Goal: Task Accomplishment & Management: Manage account settings

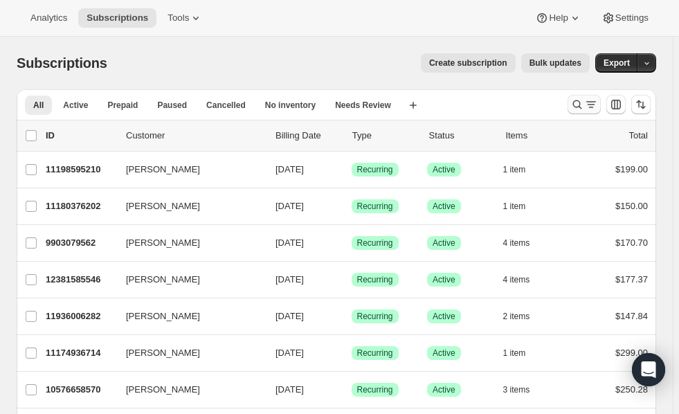
click at [590, 111] on button "Search and filter results" at bounding box center [584, 104] width 33 height 19
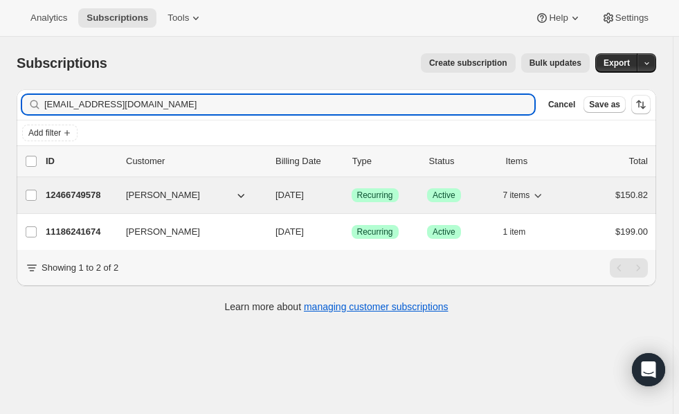
type input "[EMAIL_ADDRESS][DOMAIN_NAME]"
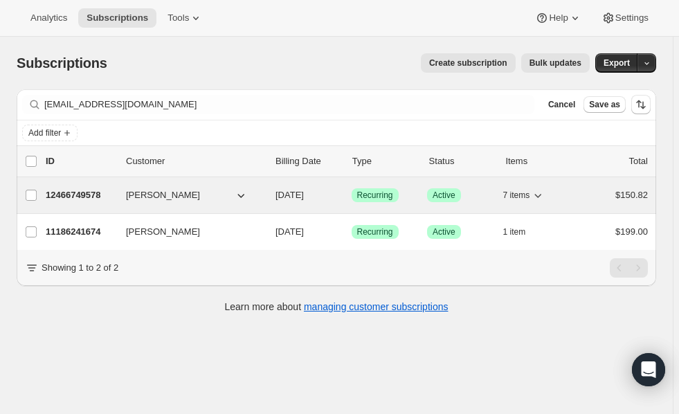
click at [66, 193] on p "12466749578" at bounding box center [80, 195] width 69 height 14
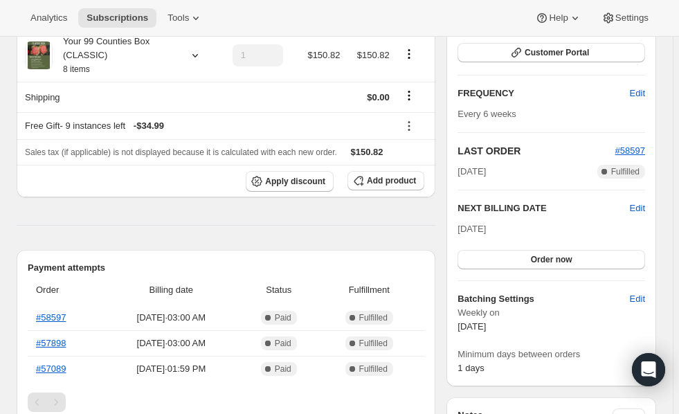
scroll to position [206, 0]
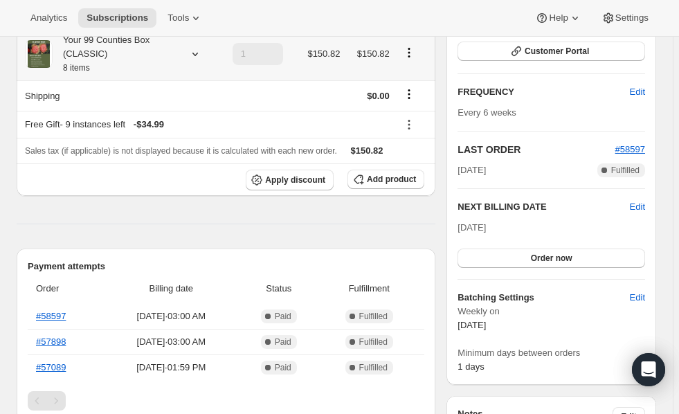
click at [192, 56] on icon at bounding box center [195, 54] width 14 height 14
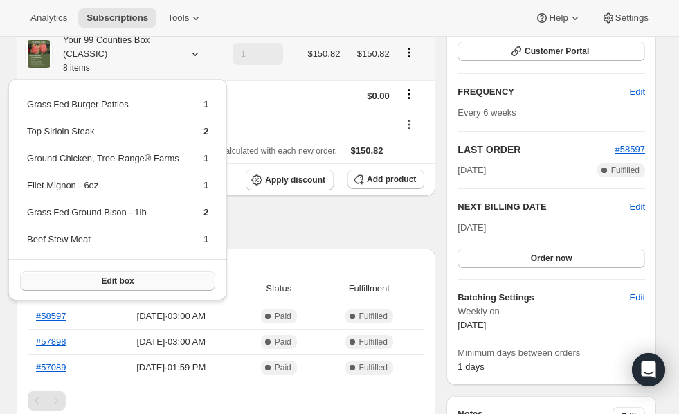
click at [119, 279] on span "Edit box" at bounding box center [117, 281] width 33 height 11
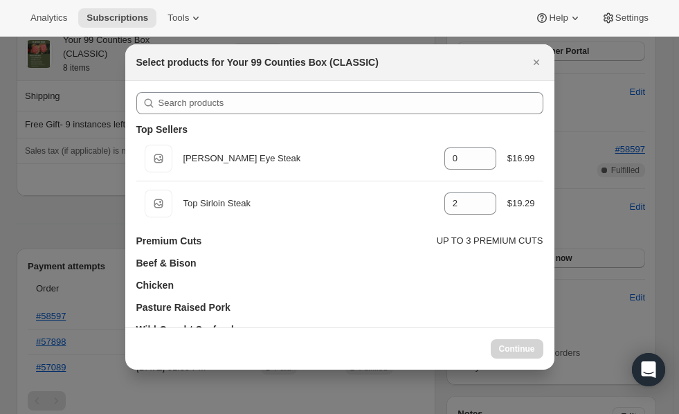
click at [208, 131] on div "Top Sellers" at bounding box center [339, 130] width 407 height 14
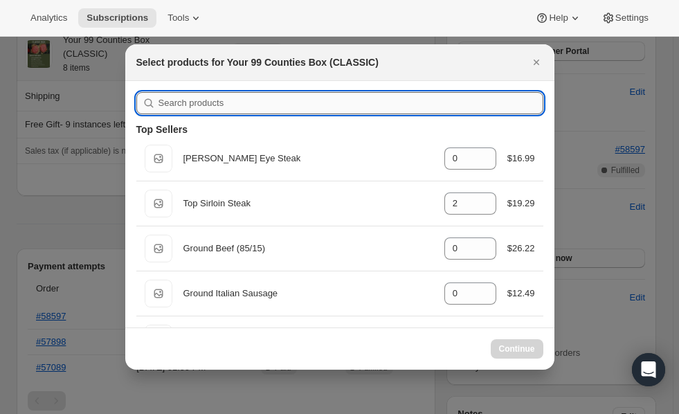
click at [214, 101] on input ":rem:" at bounding box center [351, 103] width 385 height 22
type input "B"
type input "0"
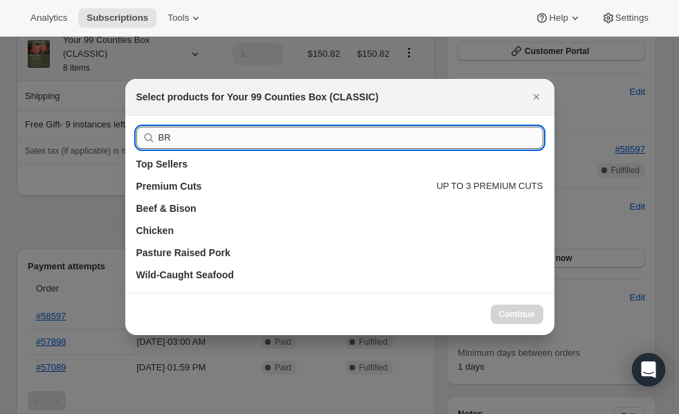
type input "B"
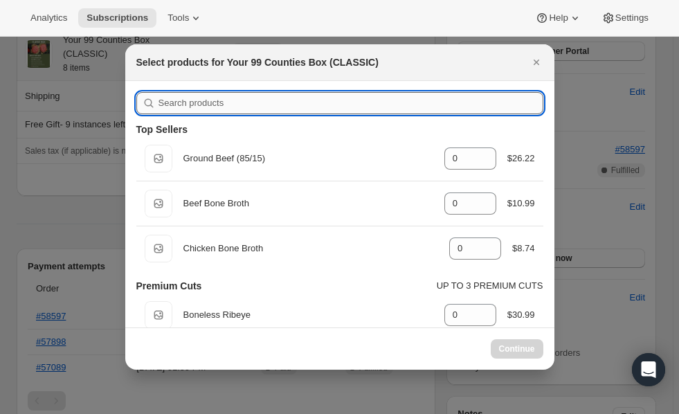
type input "2"
type input "0"
type input "1"
type input "0"
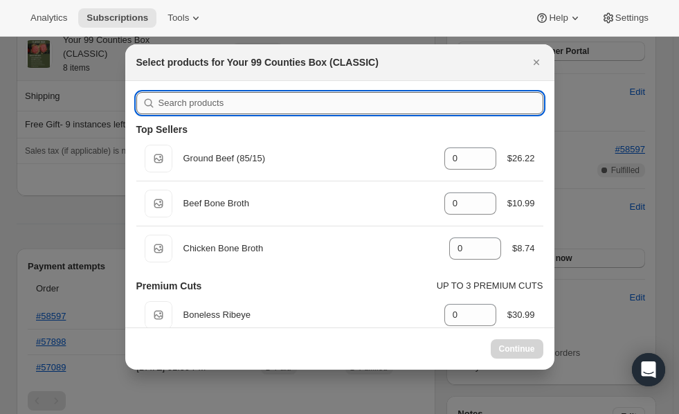
type input "1"
type input "2"
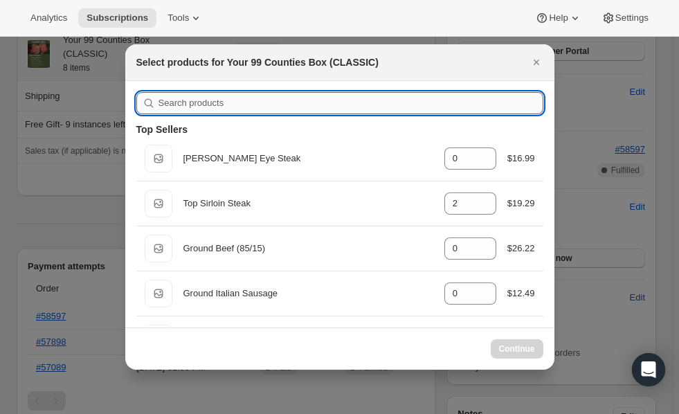
type input "c"
type input "0"
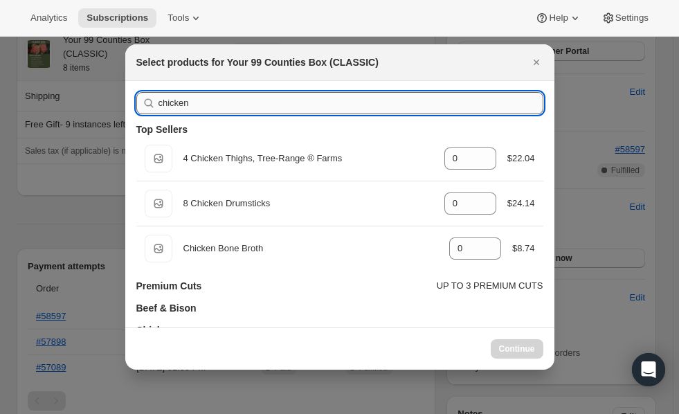
type input "chicken"
type input "0"
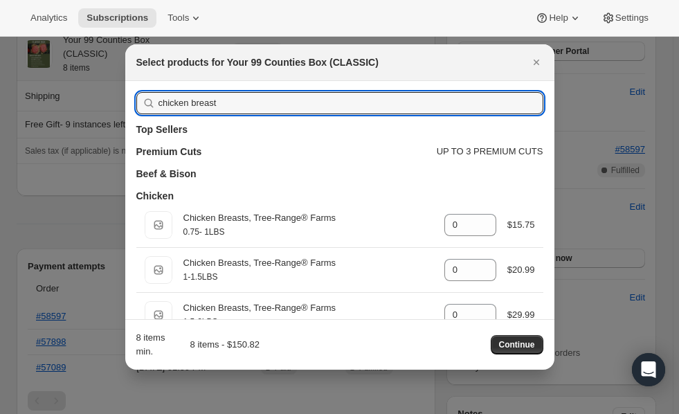
type input "chicken breast"
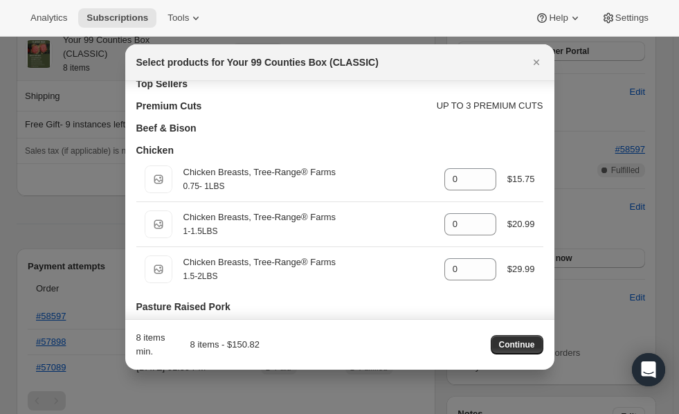
scroll to position [46, 0]
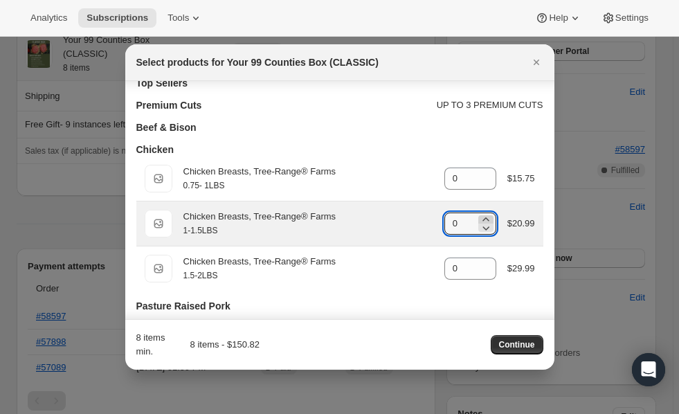
click at [483, 219] on icon ":rem:" at bounding box center [486, 218] width 6 height 3
type input "4"
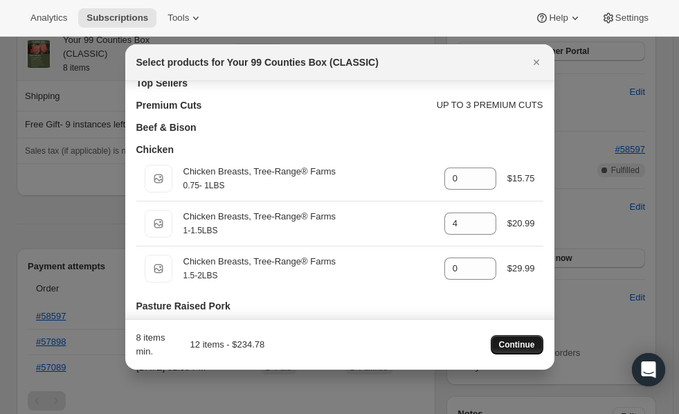
click at [520, 343] on span "Continue" at bounding box center [517, 344] width 36 height 11
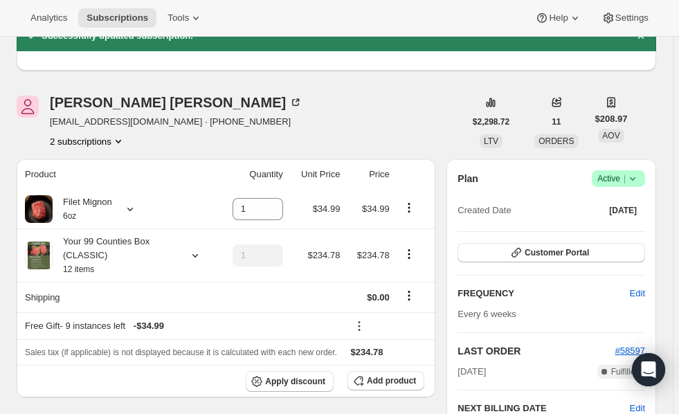
scroll to position [92, 0]
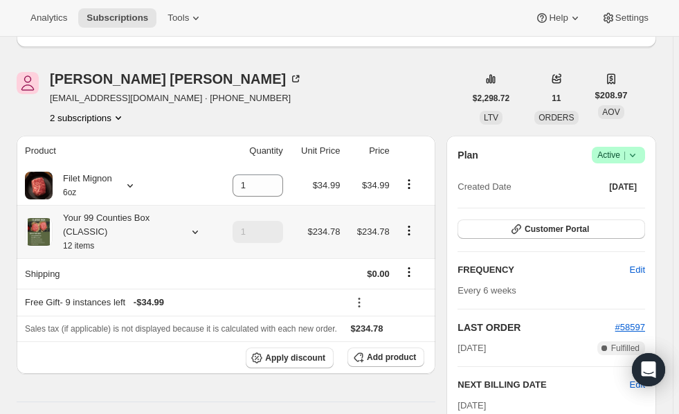
click at [191, 231] on icon at bounding box center [195, 232] width 14 height 14
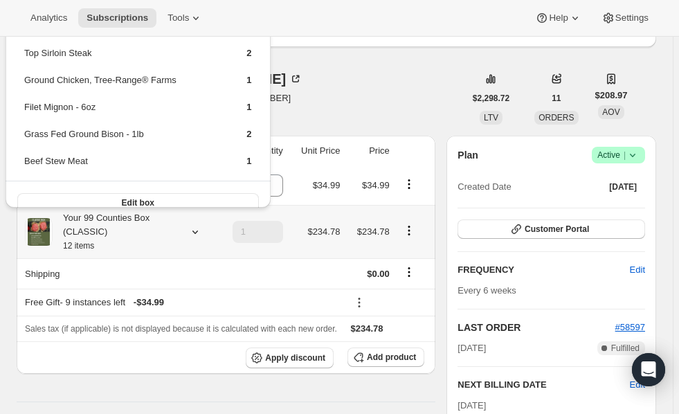
scroll to position [51, 0]
